Goal: Task Accomplishment & Management: Manage account settings

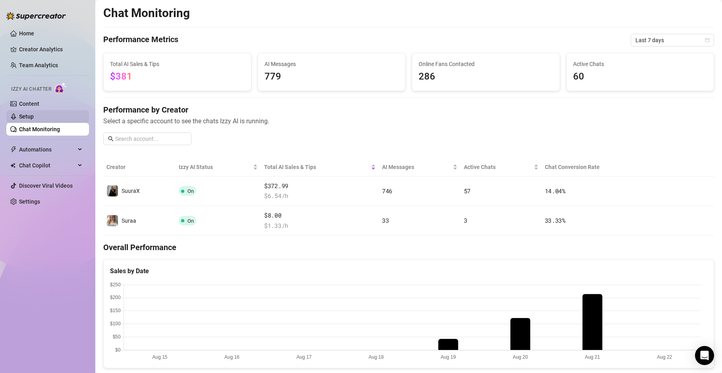
click at [34, 119] on link "Setup" at bounding box center [26, 116] width 15 height 6
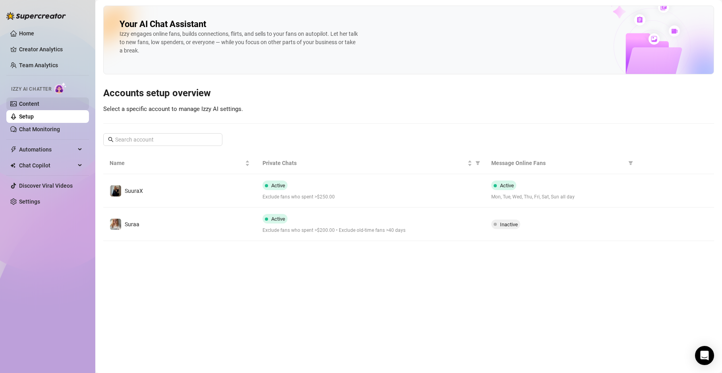
click at [39, 107] on link "Content" at bounding box center [29, 103] width 20 height 6
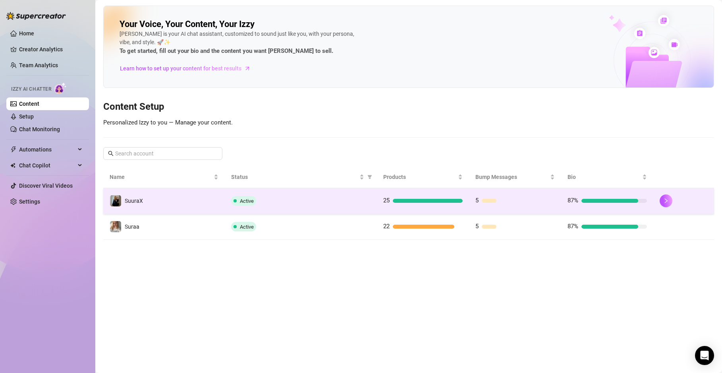
click at [267, 210] on td "Active" at bounding box center [301, 201] width 152 height 26
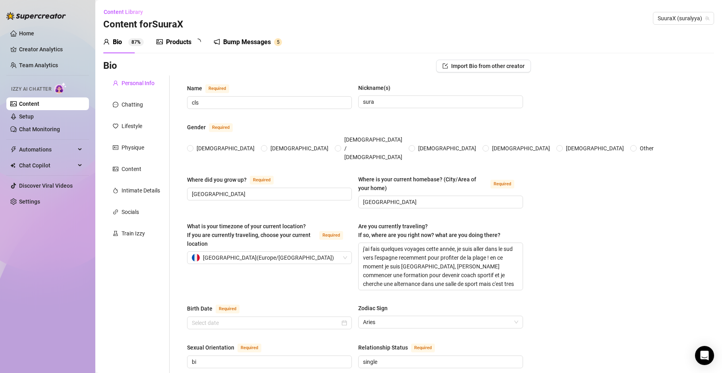
radio input "true"
type input "[DATE]"
click at [135, 106] on div "Chatting" at bounding box center [132, 104] width 21 height 9
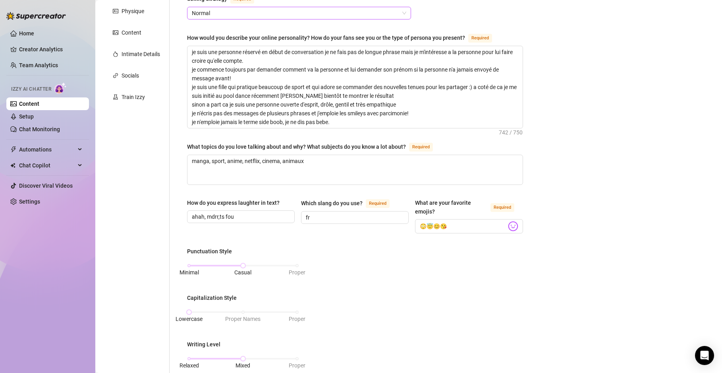
scroll to position [136, 0]
click at [58, 126] on link "Chat Monitoring" at bounding box center [39, 129] width 41 height 6
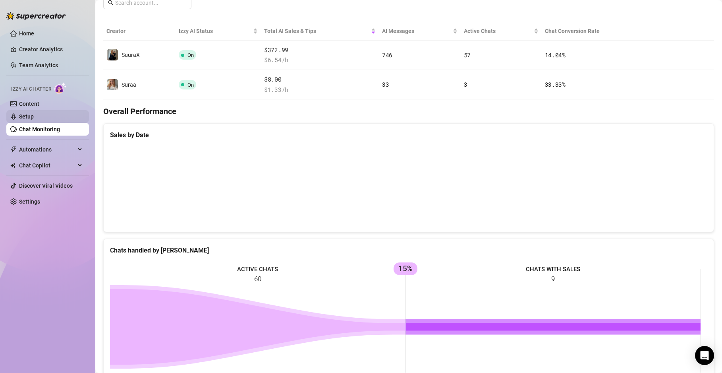
click at [34, 113] on link "Setup" at bounding box center [26, 116] width 15 height 6
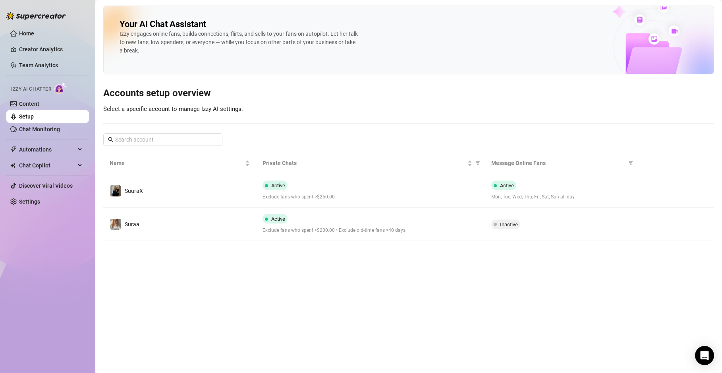
click at [42, 74] on ul "Home Creator Analytics Team Analytics Izzy AI Chatter Content Setup Chat Monito…" at bounding box center [47, 117] width 83 height 187
click at [40, 68] on link "Team Analytics" at bounding box center [38, 65] width 39 height 6
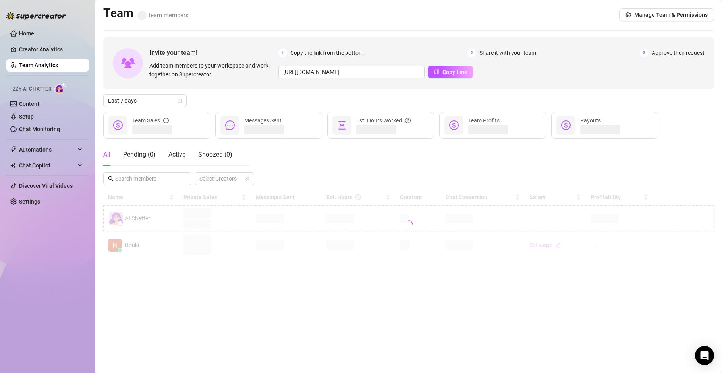
click at [41, 68] on link "Team Analytics" at bounding box center [38, 65] width 39 height 6
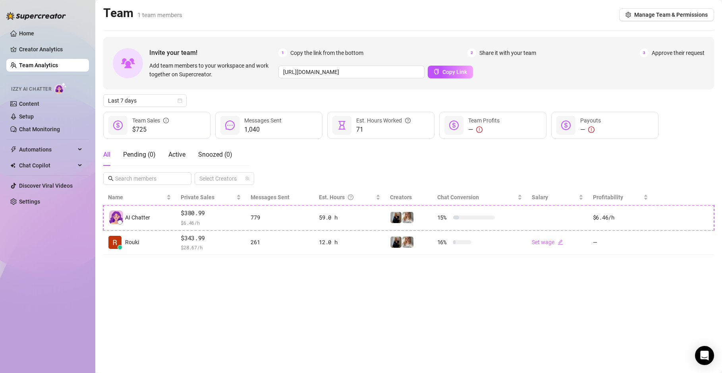
click at [59, 42] on ul "Home Creator Analytics Team Analytics Izzy AI Chatter Content Setup Chat Monito…" at bounding box center [47, 117] width 83 height 187
click at [54, 46] on link "Creator Analytics" at bounding box center [51, 49] width 64 height 13
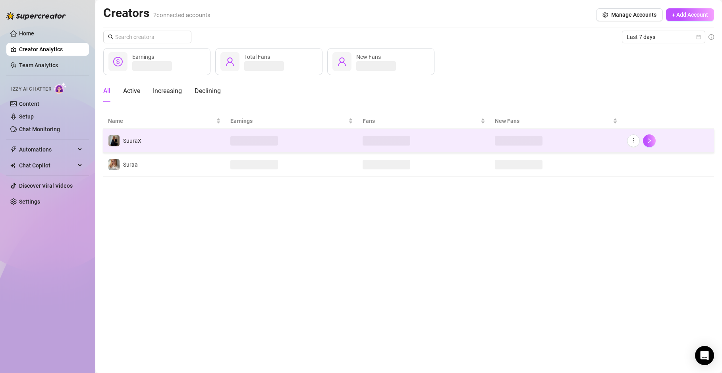
click at [205, 146] on td "SuuraX" at bounding box center [164, 141] width 122 height 24
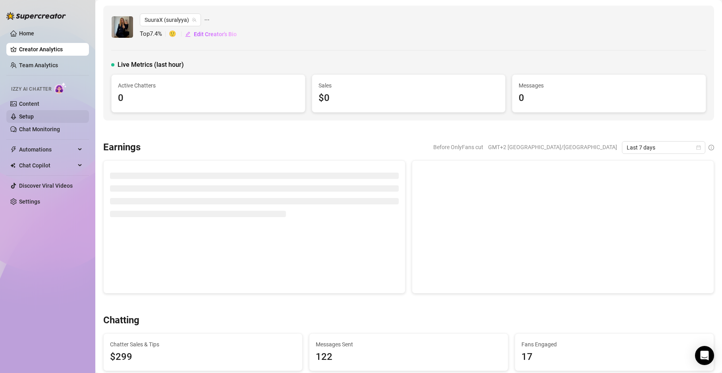
click at [29, 118] on link "Setup" at bounding box center [26, 116] width 15 height 6
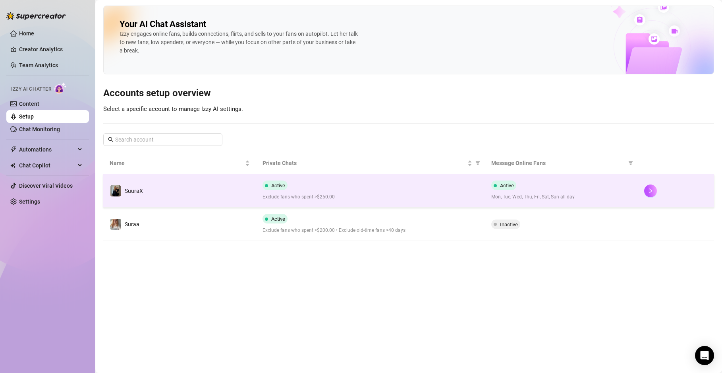
click at [183, 180] on td "SuuraX" at bounding box center [179, 190] width 153 height 33
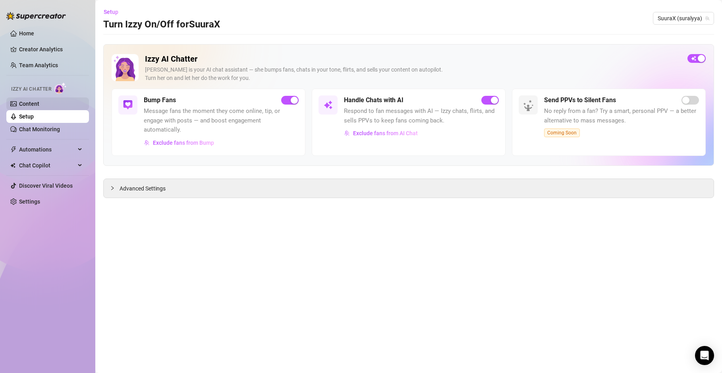
click at [25, 100] on link "Content" at bounding box center [29, 103] width 20 height 6
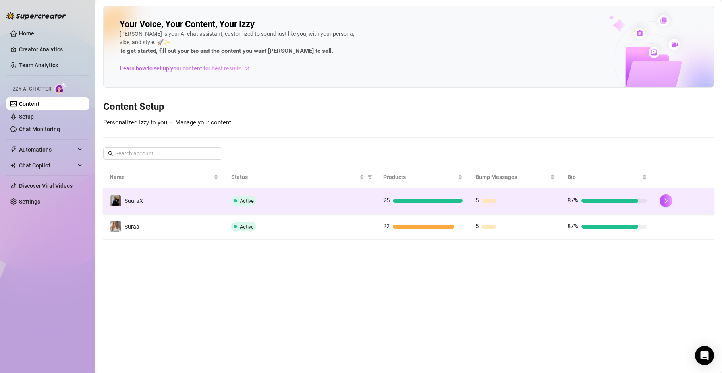
click at [282, 188] on td "Active" at bounding box center [301, 201] width 152 height 26
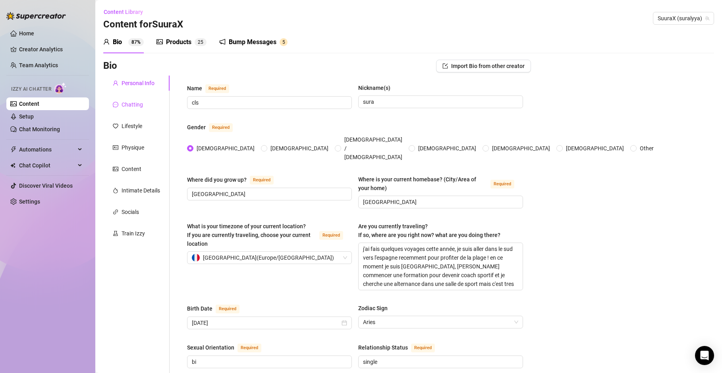
click at [132, 103] on div "Chatting" at bounding box center [132, 104] width 21 height 9
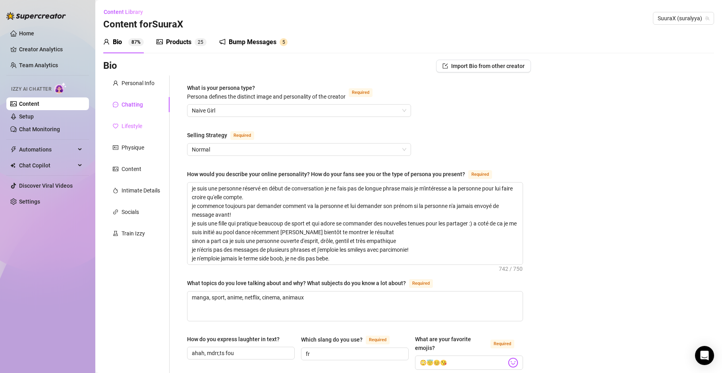
click at [150, 123] on div "Lifestyle" at bounding box center [136, 125] width 66 height 15
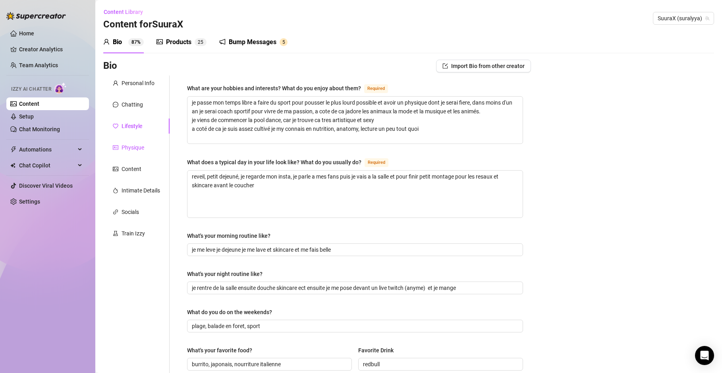
click at [129, 150] on div "Physique" at bounding box center [133, 147] width 23 height 9
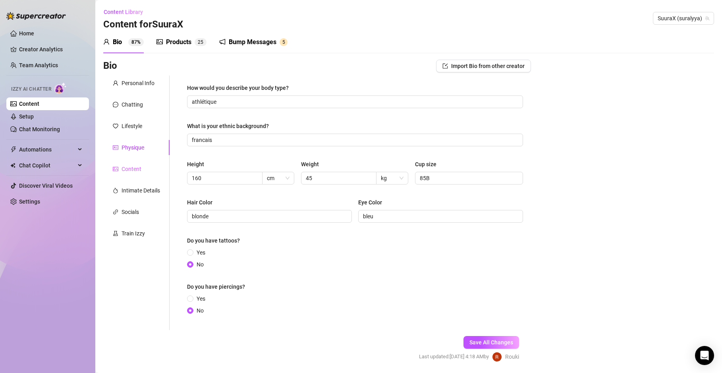
click at [143, 170] on div "Content" at bounding box center [136, 168] width 66 height 15
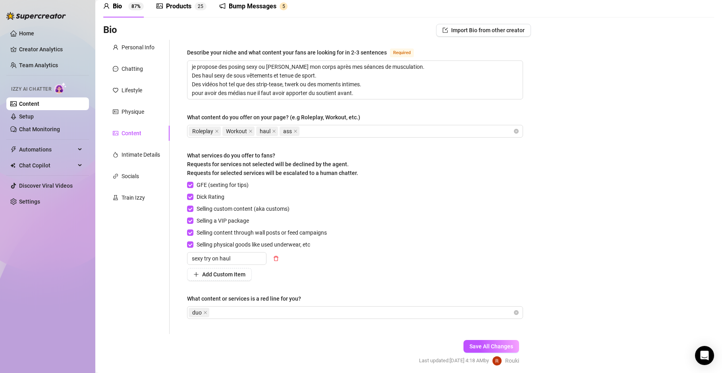
scroll to position [35, 0]
click at [139, 173] on div "Socials" at bounding box center [130, 176] width 17 height 9
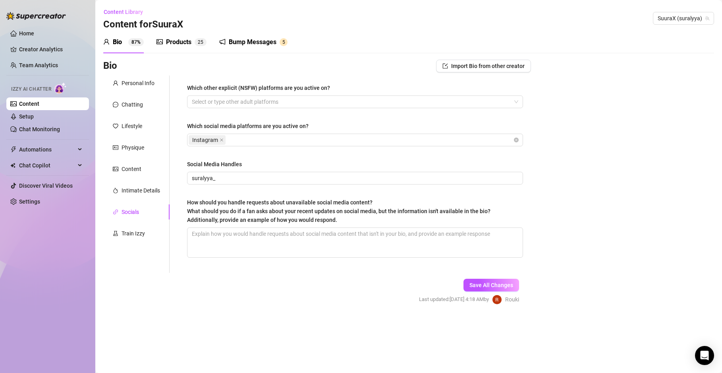
scroll to position [0, 0]
click at [129, 225] on div "Personal Info Chatting Lifestyle Physique Content Intimate Details Socials Trai…" at bounding box center [136, 173] width 66 height 197
click at [130, 236] on div "Train Izzy" at bounding box center [133, 233] width 23 height 9
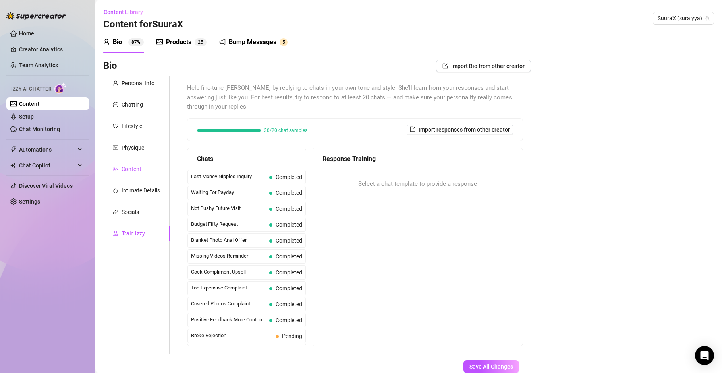
click at [133, 172] on div "Content" at bounding box center [132, 168] width 20 height 9
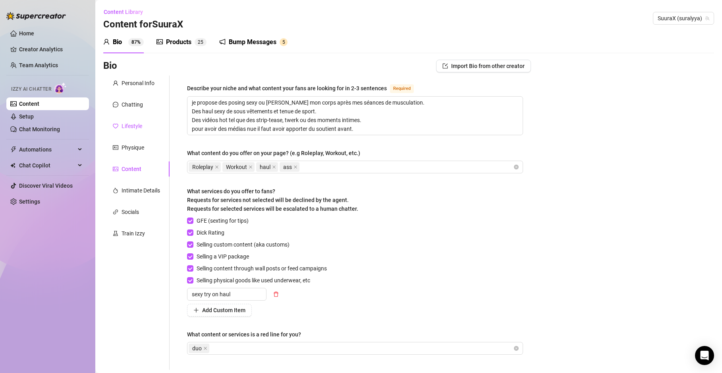
click at [138, 127] on div "Lifestyle" at bounding box center [132, 126] width 21 height 9
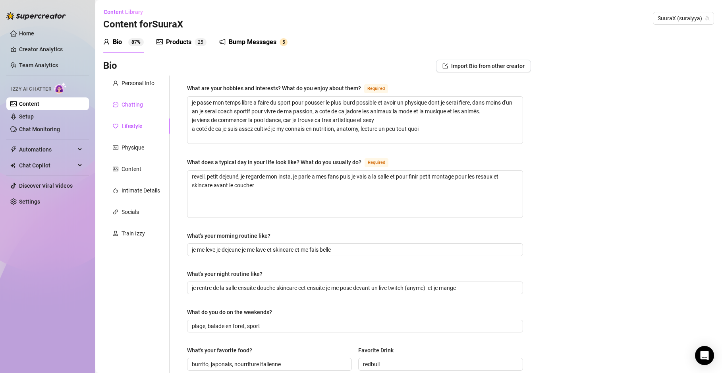
click at [136, 106] on div "Chatting" at bounding box center [132, 104] width 21 height 9
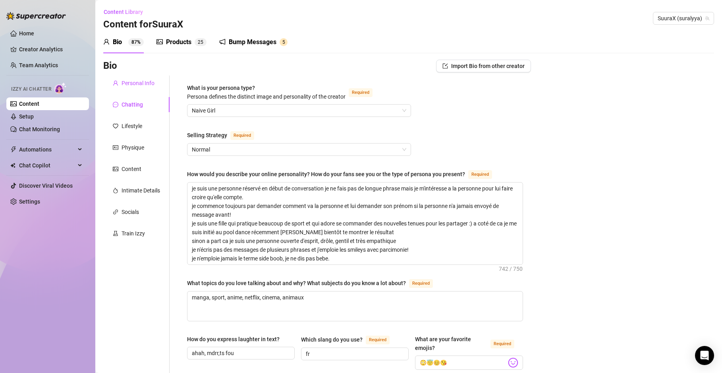
click at [133, 86] on div "Personal Info" at bounding box center [138, 83] width 33 height 9
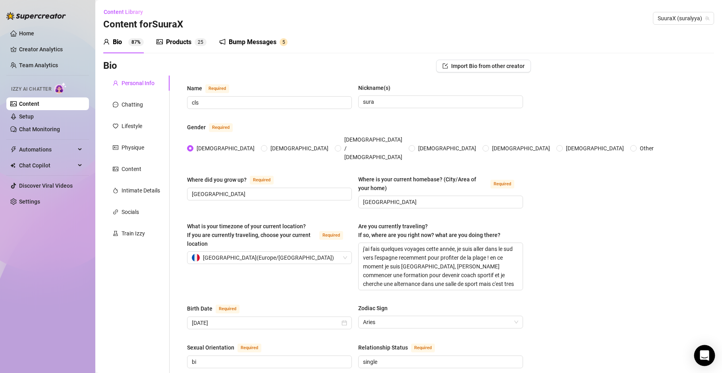
click at [707, 363] on div "Open Intercom Messenger" at bounding box center [704, 355] width 21 height 21
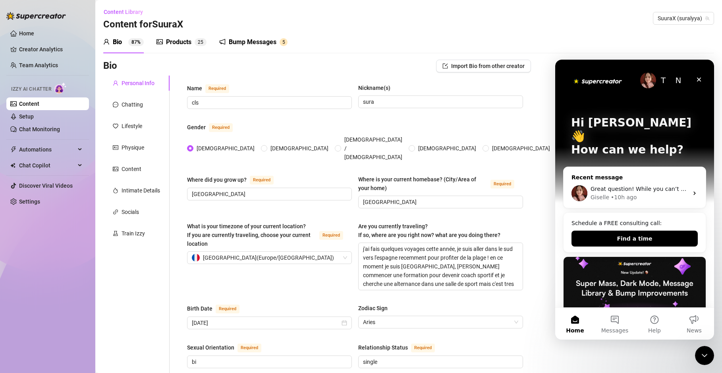
click at [645, 193] on div "Giselle • 10h ago" at bounding box center [640, 197] width 98 height 8
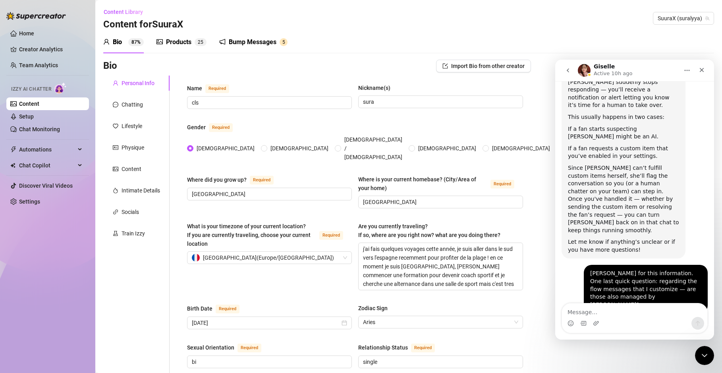
scroll to position [1511, 0]
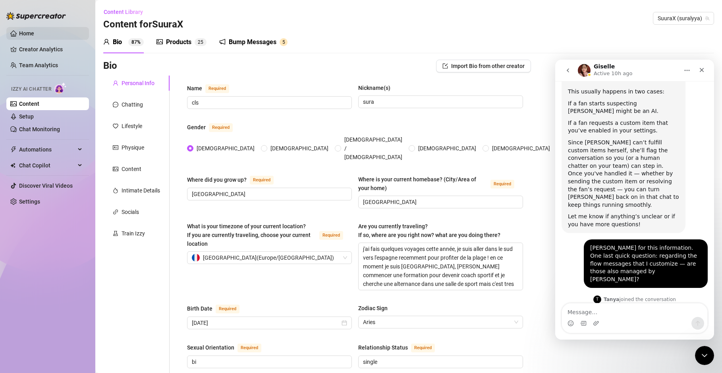
click at [34, 30] on link "Home" at bounding box center [26, 33] width 15 height 6
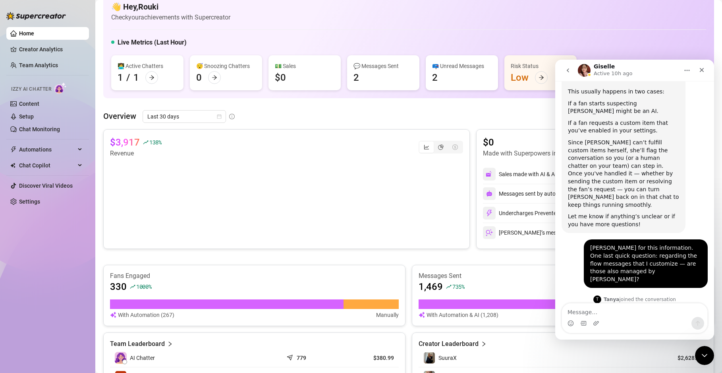
scroll to position [10, 0]
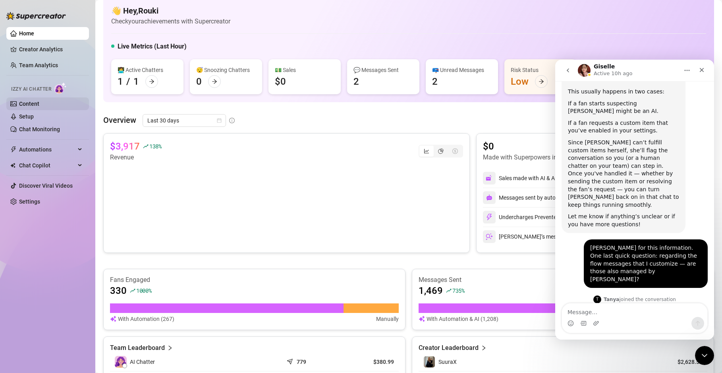
click at [36, 105] on link "Content" at bounding box center [29, 103] width 20 height 6
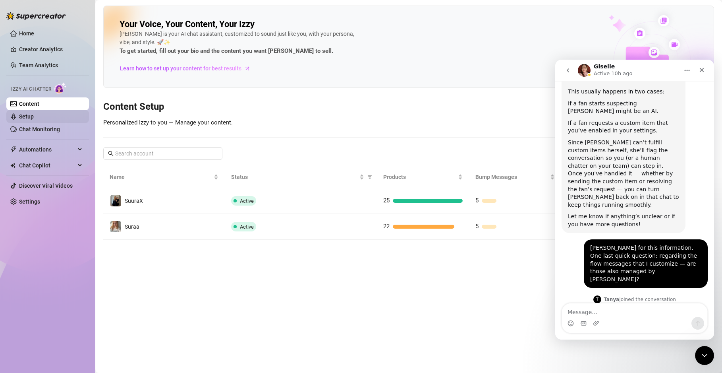
click at [34, 118] on link "Setup" at bounding box center [26, 116] width 15 height 6
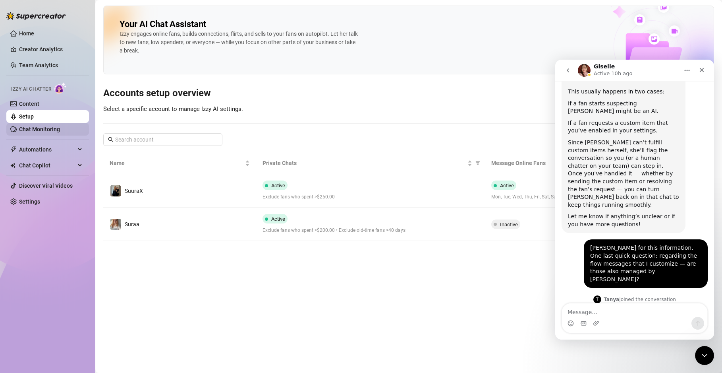
click at [49, 132] on link "Chat Monitoring" at bounding box center [39, 129] width 41 height 6
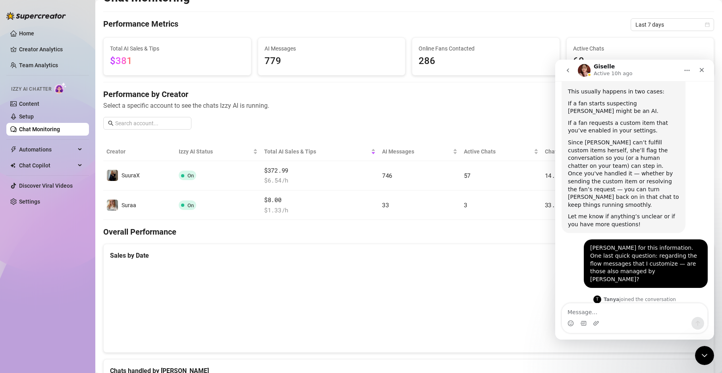
scroll to position [15, 0]
click at [569, 75] on button "go back" at bounding box center [567, 70] width 15 height 15
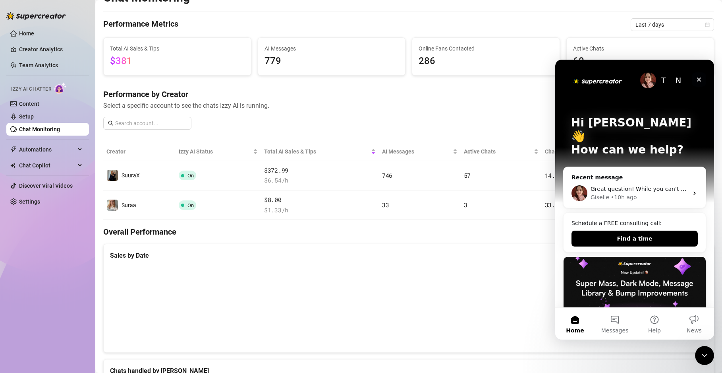
click at [698, 85] on div "Close" at bounding box center [699, 79] width 14 height 14
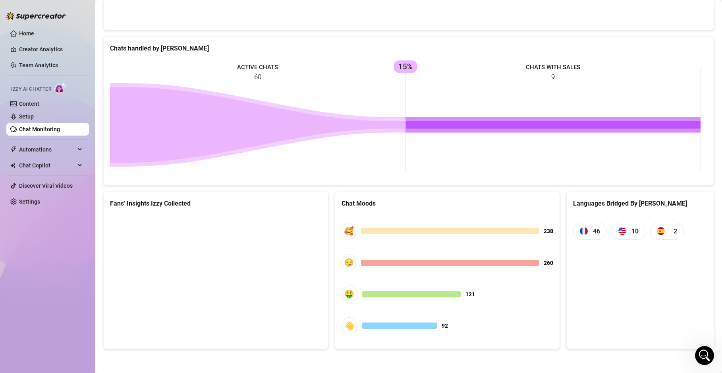
scroll to position [337, 0]
drag, startPoint x: 0, startPoint y: 43, endPoint x: -9, endPoint y: 56, distance: 15.9
click at [0, 56] on html "Home Creator Analytics Team Analytics Izzy AI Chatter Content Setup Chat Monito…" at bounding box center [361, 186] width 722 height 373
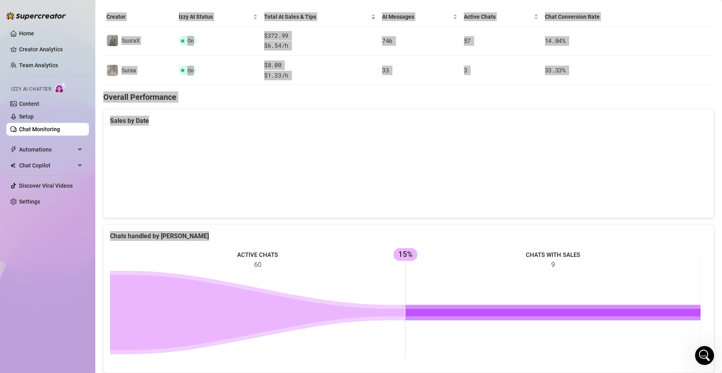
scroll to position [150, 0]
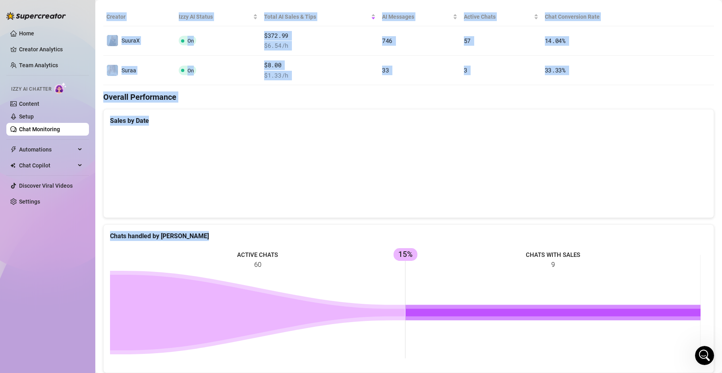
click at [363, 253] on rect at bounding box center [405, 306] width 591 height 119
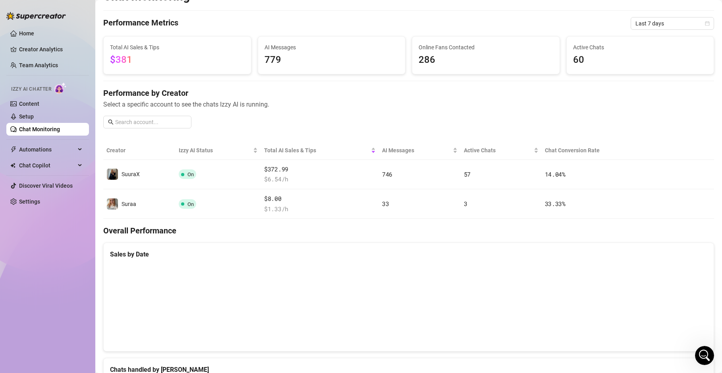
scroll to position [0, 0]
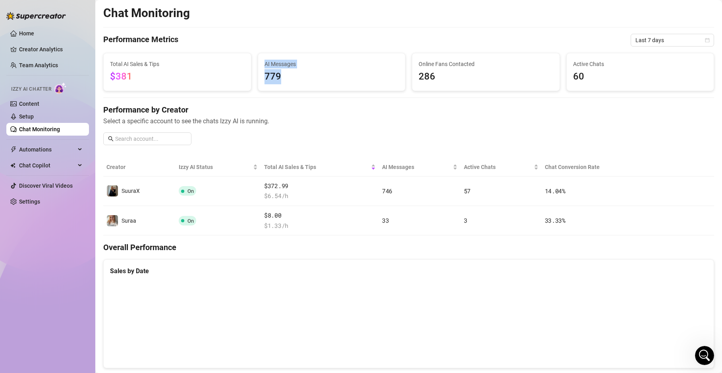
drag, startPoint x: 288, startPoint y: 81, endPoint x: 259, endPoint y: 60, distance: 35.4
click at [259, 60] on div "AI Messages 779" at bounding box center [331, 71] width 147 height 37
click at [261, 61] on div "AI Messages 779" at bounding box center [331, 71] width 147 height 37
click at [297, 74] on span "779" at bounding box center [332, 76] width 135 height 15
click at [289, 82] on span "779" at bounding box center [332, 76] width 135 height 15
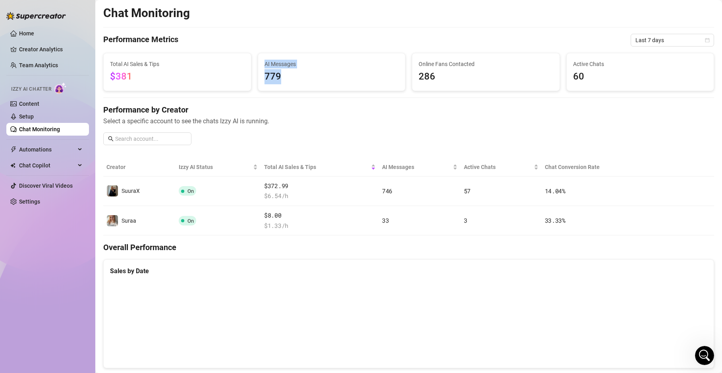
drag, startPoint x: 288, startPoint y: 82, endPoint x: 261, endPoint y: 68, distance: 30.7
click at [261, 68] on div "AI Messages 779" at bounding box center [331, 71] width 147 height 37
click at [286, 79] on span "779" at bounding box center [332, 76] width 135 height 15
drag, startPoint x: 272, startPoint y: 80, endPoint x: 268, endPoint y: 61, distance: 19.2
click at [269, 62] on div "AI Messages 779" at bounding box center [332, 72] width 135 height 25
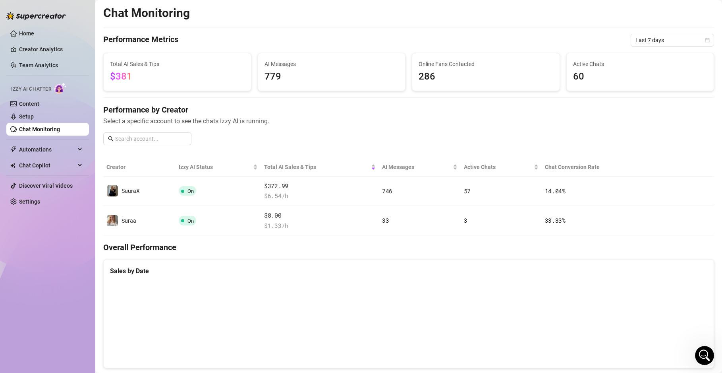
click at [260, 67] on div "AI Messages 779" at bounding box center [331, 71] width 147 height 37
drag, startPoint x: 264, startPoint y: 62, endPoint x: 300, endPoint y: 77, distance: 39.8
click at [300, 77] on div "AI Messages 779" at bounding box center [332, 72] width 135 height 25
click at [300, 77] on span "779" at bounding box center [332, 76] width 135 height 15
drag, startPoint x: 275, startPoint y: 81, endPoint x: 257, endPoint y: 63, distance: 26.1
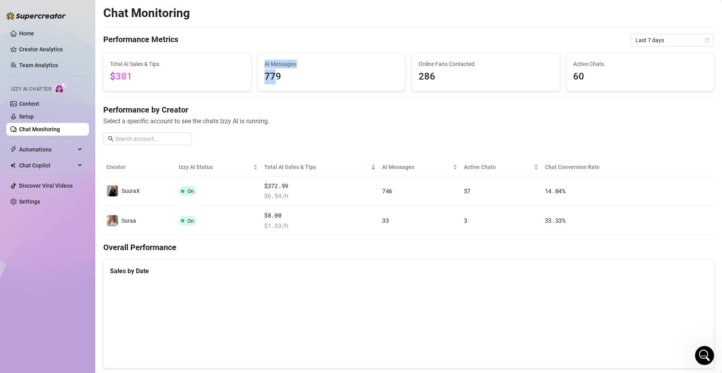
click at [258, 63] on div "AI Messages 779" at bounding box center [331, 71] width 147 height 37
click at [282, 71] on span "779" at bounding box center [332, 76] width 135 height 15
drag, startPoint x: 284, startPoint y: 76, endPoint x: 262, endPoint y: 64, distance: 26.0
click at [262, 64] on div "AI Messages 779" at bounding box center [331, 71] width 147 height 37
click at [288, 84] on span "779" at bounding box center [332, 76] width 135 height 15
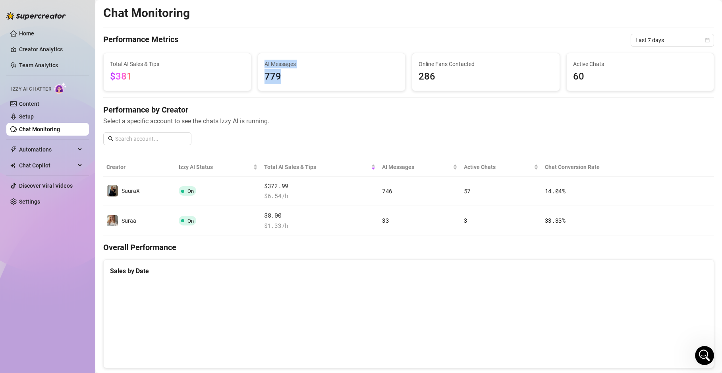
click at [288, 84] on span "779" at bounding box center [332, 76] width 135 height 15
drag, startPoint x: 263, startPoint y: 65, endPoint x: 287, endPoint y: 78, distance: 28.1
click at [287, 79] on div "AI Messages 779" at bounding box center [332, 72] width 135 height 25
click at [287, 78] on span "779" at bounding box center [332, 76] width 135 height 15
drag, startPoint x: 287, startPoint y: 78, endPoint x: 264, endPoint y: 68, distance: 25.5
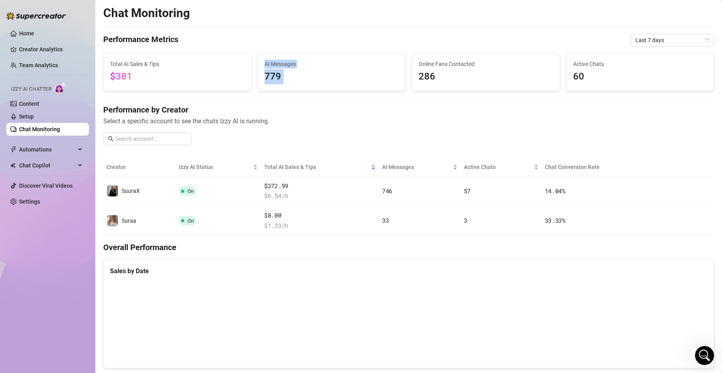
click at [265, 68] on div "AI Messages 779" at bounding box center [332, 72] width 135 height 25
click at [275, 77] on span "779" at bounding box center [332, 76] width 135 height 15
drag, startPoint x: 282, startPoint y: 78, endPoint x: 261, endPoint y: 64, distance: 24.7
click at [261, 64] on div "AI Messages 779" at bounding box center [331, 71] width 147 height 37
click at [286, 79] on span "779" at bounding box center [332, 76] width 135 height 15
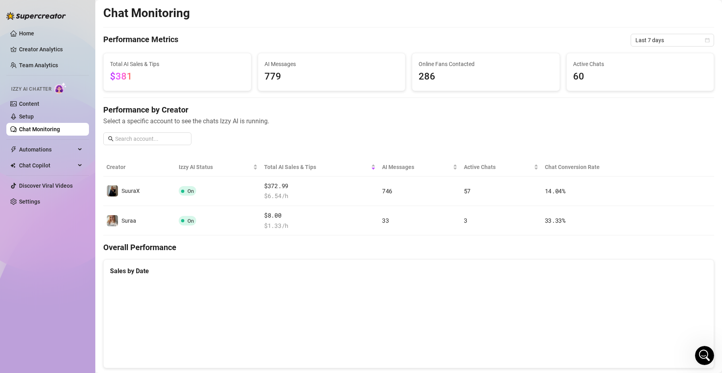
click at [306, 133] on div "Performance by Creator Select a specific account to see the chats Izzy AI is ru…" at bounding box center [408, 127] width 611 height 47
click at [39, 107] on link "Content" at bounding box center [29, 103] width 20 height 6
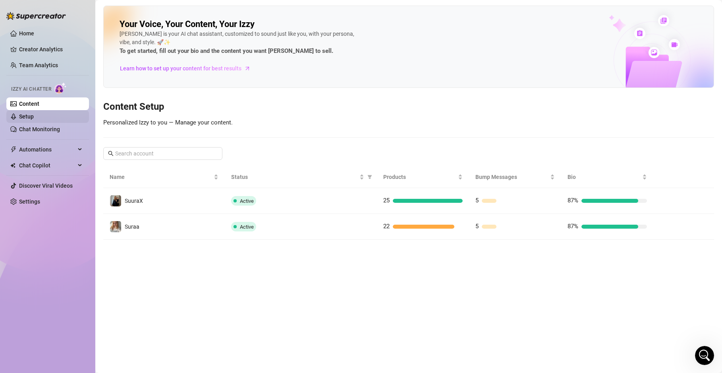
click at [34, 114] on link "Setup" at bounding box center [26, 116] width 15 height 6
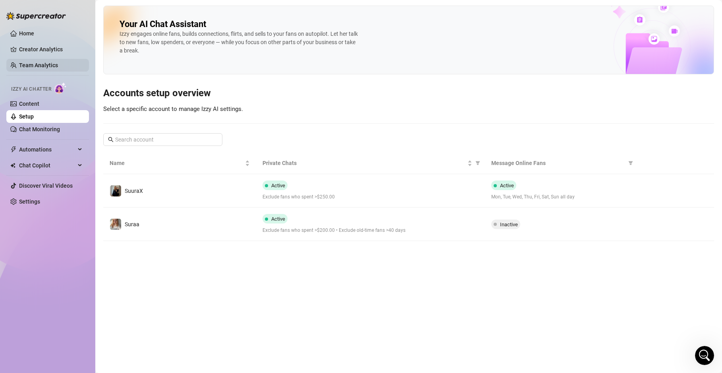
click at [56, 67] on link "Team Analytics" at bounding box center [38, 65] width 39 height 6
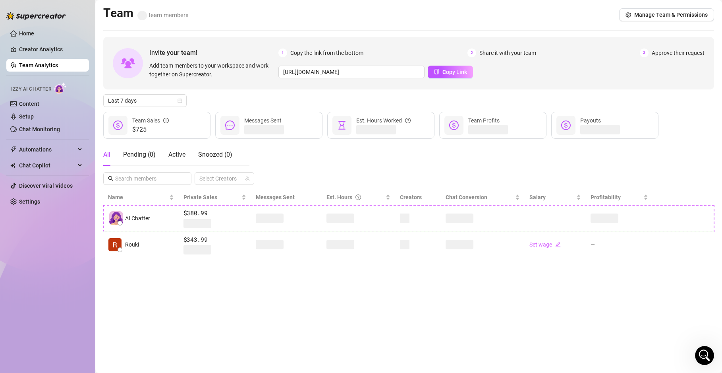
click at [56, 57] on ul "Home Creator Analytics Team Analytics Izzy AI Chatter Content Setup Chat Monito…" at bounding box center [47, 117] width 83 height 187
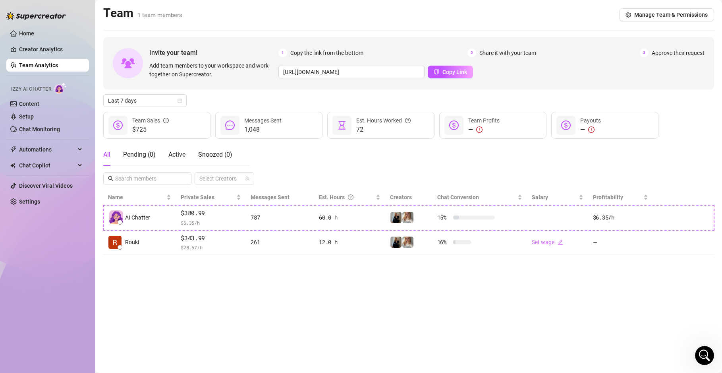
click at [60, 52] on link "Creator Analytics" at bounding box center [51, 49] width 64 height 13
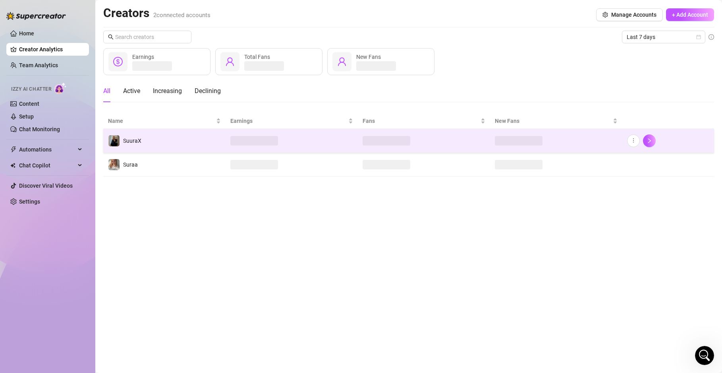
click at [183, 150] on td "SuuraX" at bounding box center [164, 141] width 122 height 24
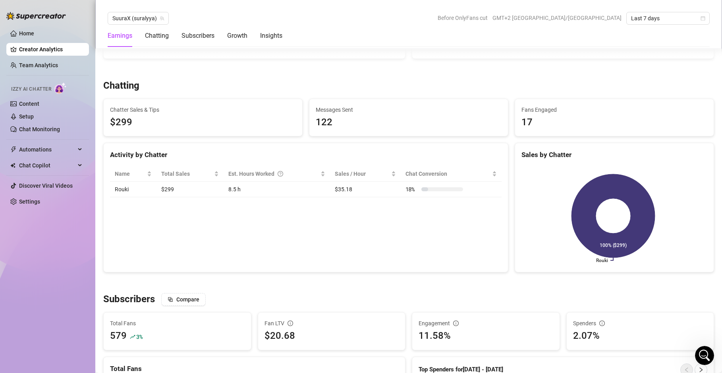
scroll to position [252, 0]
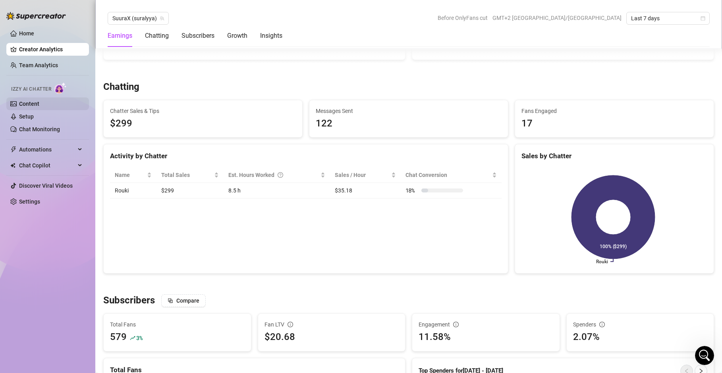
click at [39, 100] on link "Content" at bounding box center [29, 103] width 20 height 6
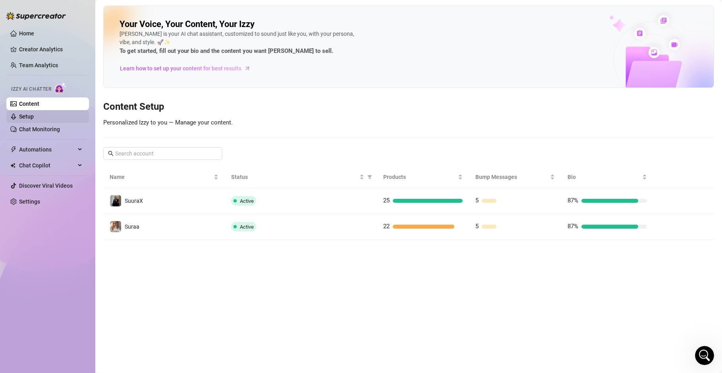
click at [34, 113] on link "Setup" at bounding box center [26, 116] width 15 height 6
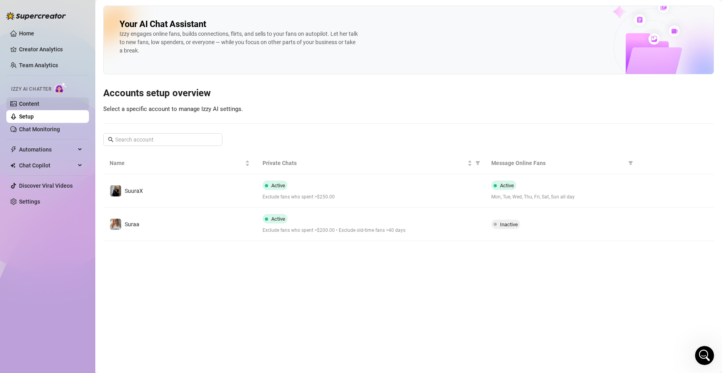
click at [38, 105] on link "Content" at bounding box center [29, 103] width 20 height 6
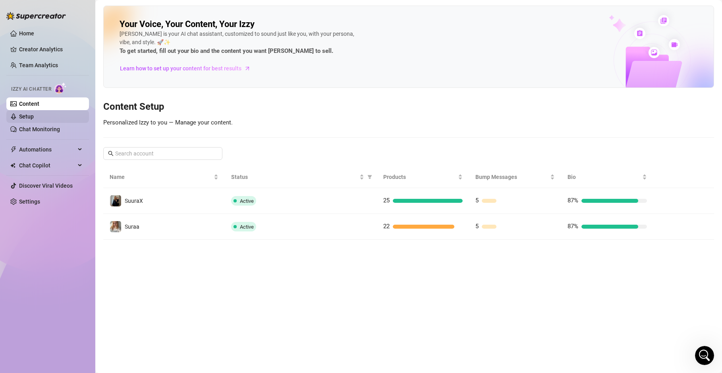
click at [34, 118] on link "Setup" at bounding box center [26, 116] width 15 height 6
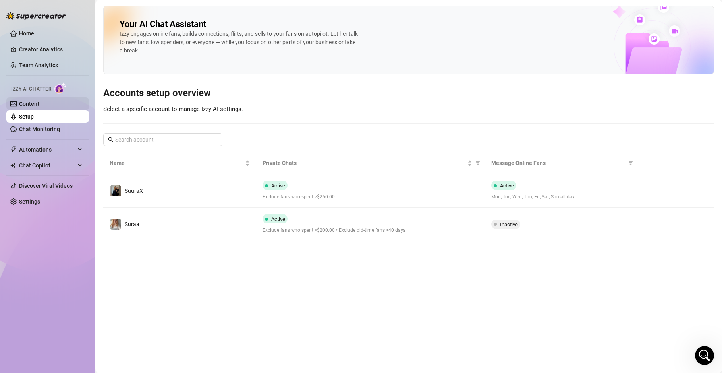
click at [38, 106] on link "Content" at bounding box center [29, 103] width 20 height 6
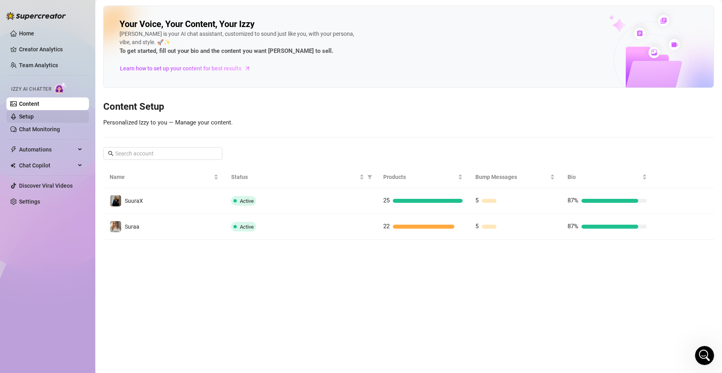
click at [34, 118] on link "Setup" at bounding box center [26, 116] width 15 height 6
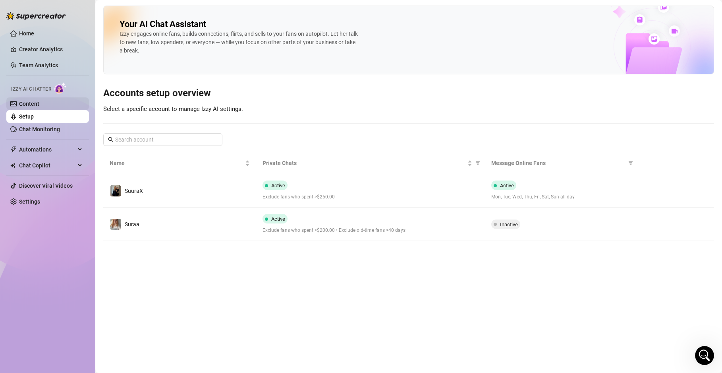
click at [31, 104] on link "Content" at bounding box center [29, 103] width 20 height 6
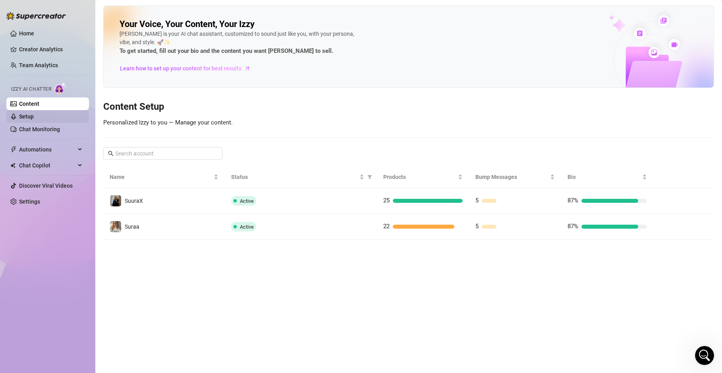
click at [34, 114] on link "Setup" at bounding box center [26, 116] width 15 height 6
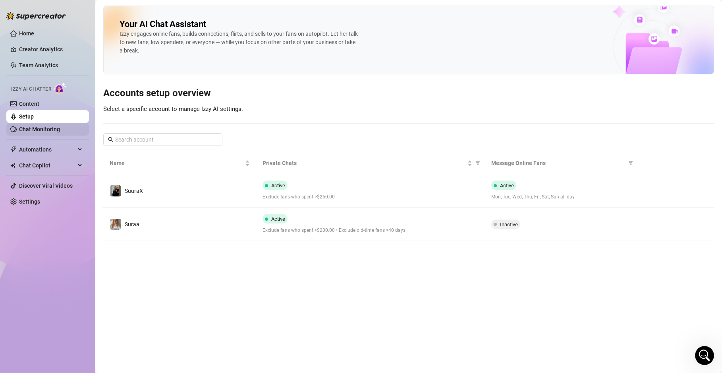
click at [39, 123] on ul "Content Setup Chat Monitoring" at bounding box center [47, 116] width 83 height 38
click at [38, 129] on link "Chat Monitoring" at bounding box center [39, 129] width 41 height 6
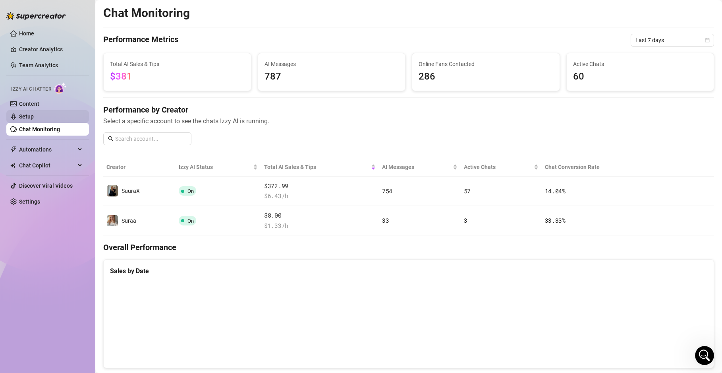
click at [34, 113] on link "Setup" at bounding box center [26, 116] width 15 height 6
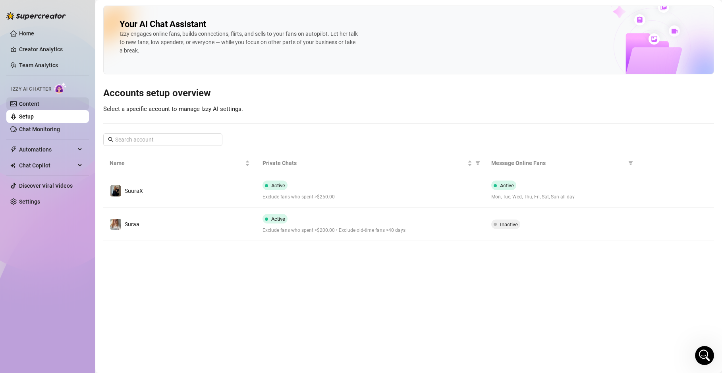
click at [39, 104] on link "Content" at bounding box center [29, 103] width 20 height 6
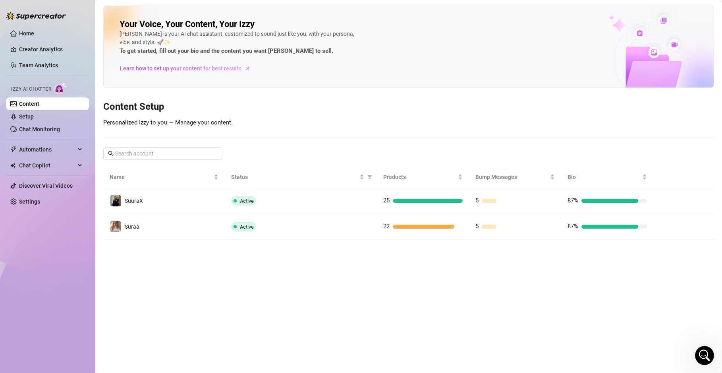
click at [241, 268] on main "Your Voice, Your Content, Your [PERSON_NAME] is your AI chat assistant, customi…" at bounding box center [408, 186] width 627 height 373
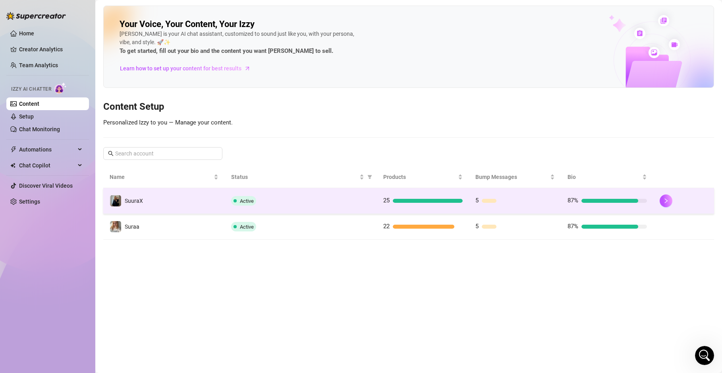
click at [240, 204] on span "Active" at bounding box center [243, 201] width 25 height 10
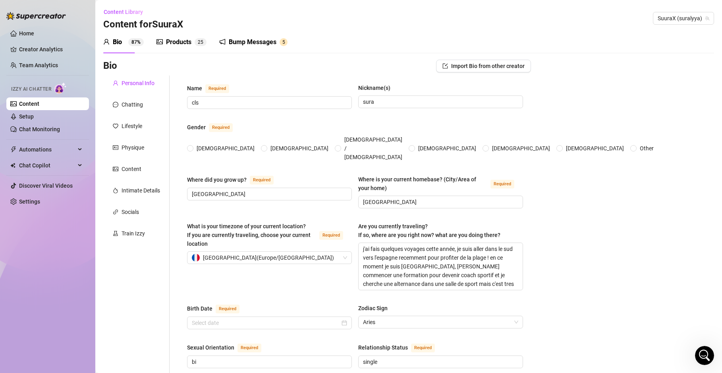
radio input "true"
type input "[DATE]"
click at [34, 120] on link "Setup" at bounding box center [26, 116] width 15 height 6
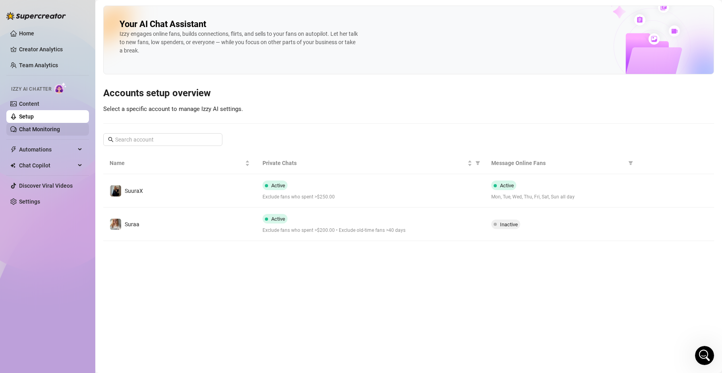
click at [42, 127] on link "Chat Monitoring" at bounding box center [39, 129] width 41 height 6
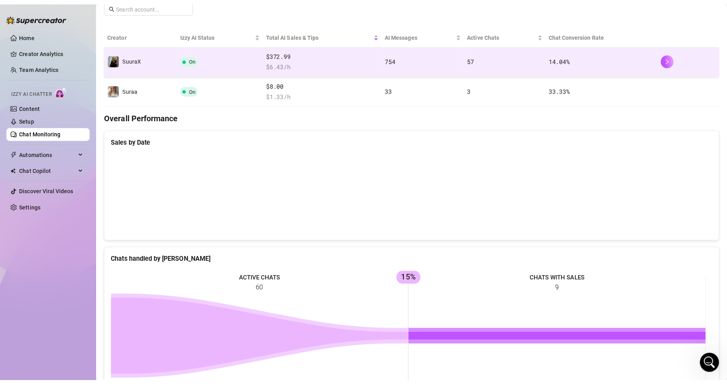
scroll to position [135, 0]
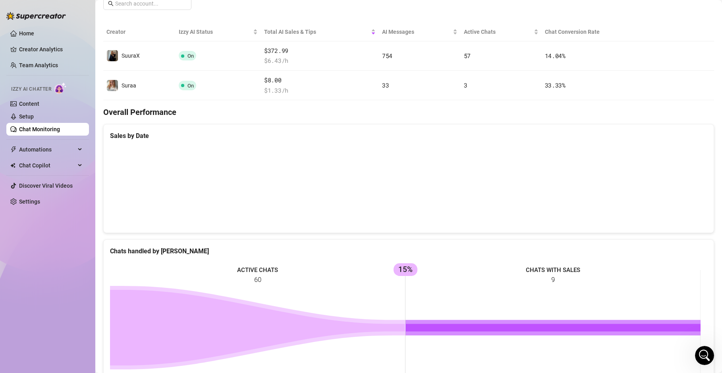
click at [0, 51] on aside "Home Creator Analytics Team Analytics Izzy AI Chatter Content Setup Chat Monito…" at bounding box center [47, 186] width 95 height 373
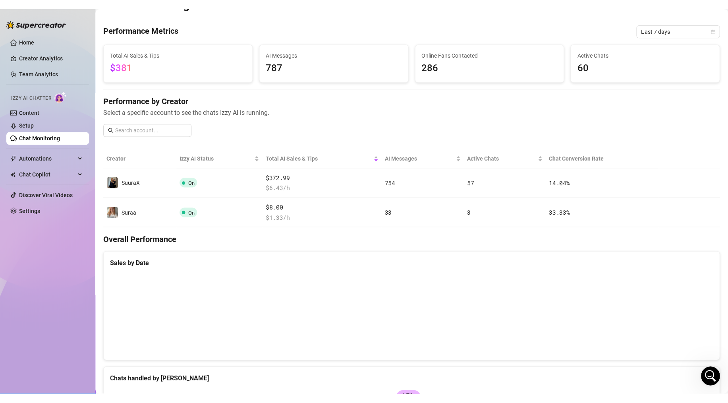
scroll to position [0, 0]
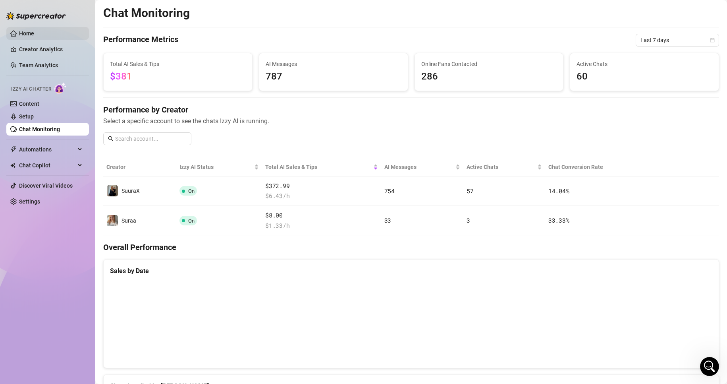
click at [19, 37] on link "Home" at bounding box center [26, 33] width 15 height 6
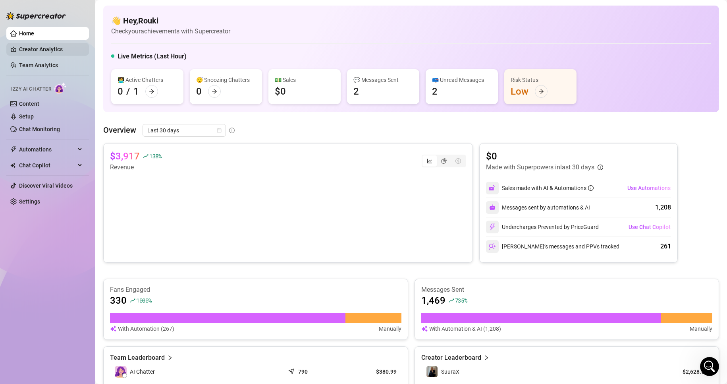
click at [45, 49] on link "Creator Analytics" at bounding box center [51, 49] width 64 height 13
